Goal: Find specific page/section: Find specific page/section

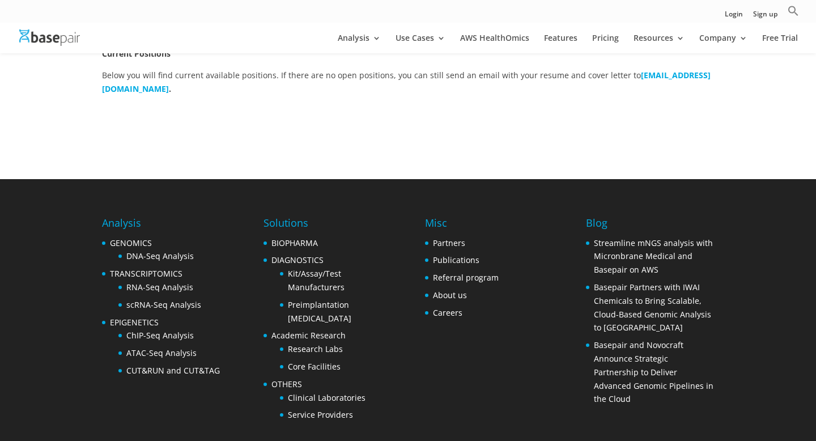
scroll to position [431, 0]
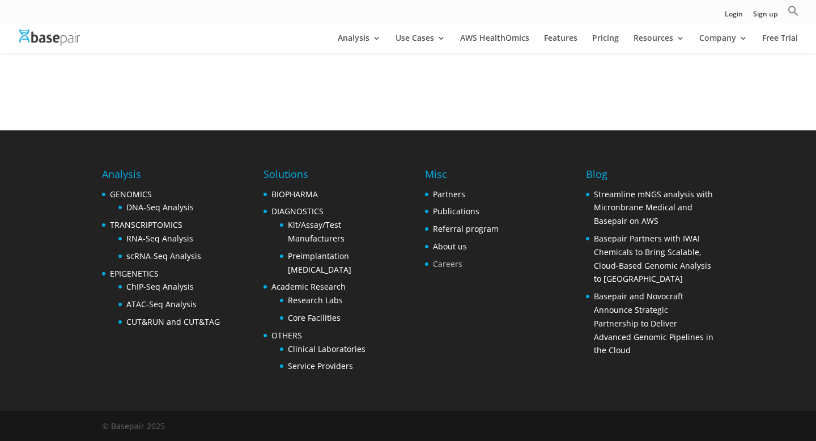
click at [455, 263] on link "Careers" at bounding box center [447, 263] width 29 height 11
click at [448, 263] on link "Careers" at bounding box center [447, 263] width 29 height 11
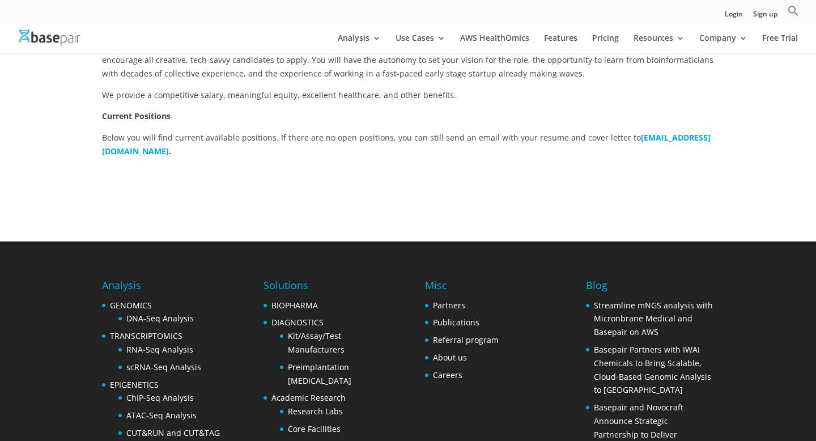
scroll to position [355, 0]
